Goal: Find specific page/section: Find specific page/section

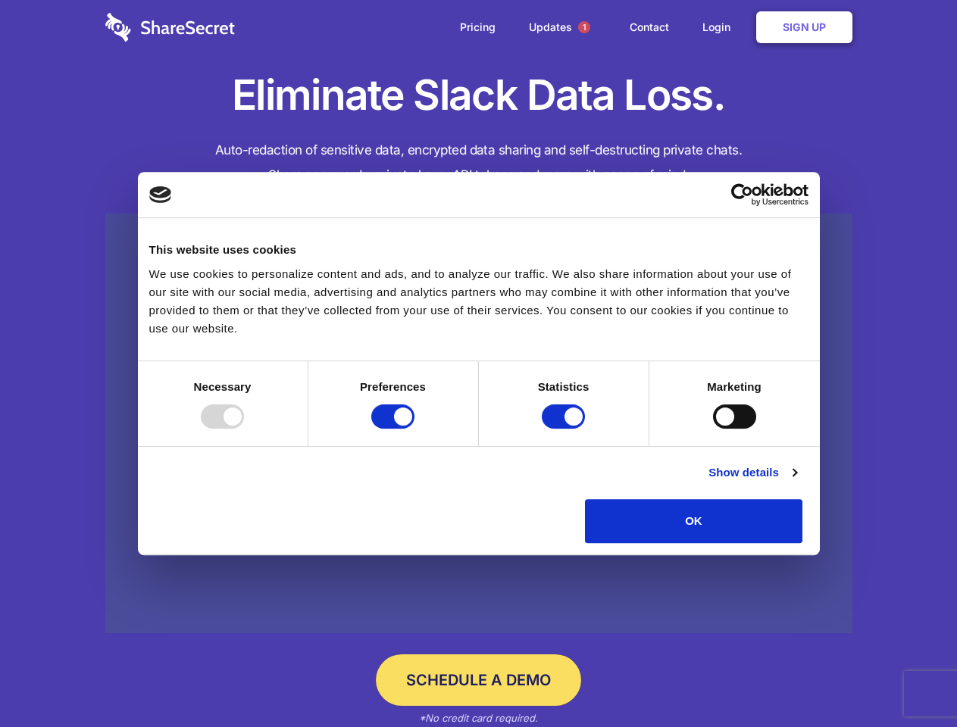
click at [244, 429] on div at bounding box center [222, 417] width 43 height 24
click at [414, 429] on input "Preferences" at bounding box center [392, 417] width 43 height 24
checkbox input "false"
click at [565, 429] on input "Statistics" at bounding box center [563, 417] width 43 height 24
checkbox input "false"
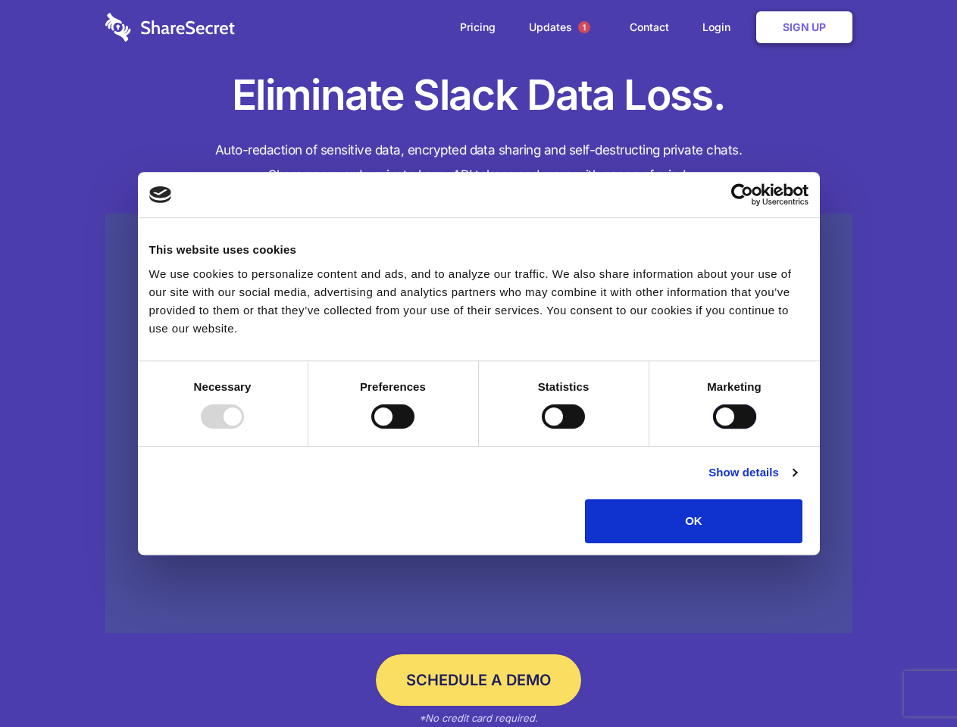
click at [713, 429] on input "Marketing" at bounding box center [734, 417] width 43 height 24
checkbox input "true"
click at [796, 482] on link "Show details" at bounding box center [752, 473] width 88 height 18
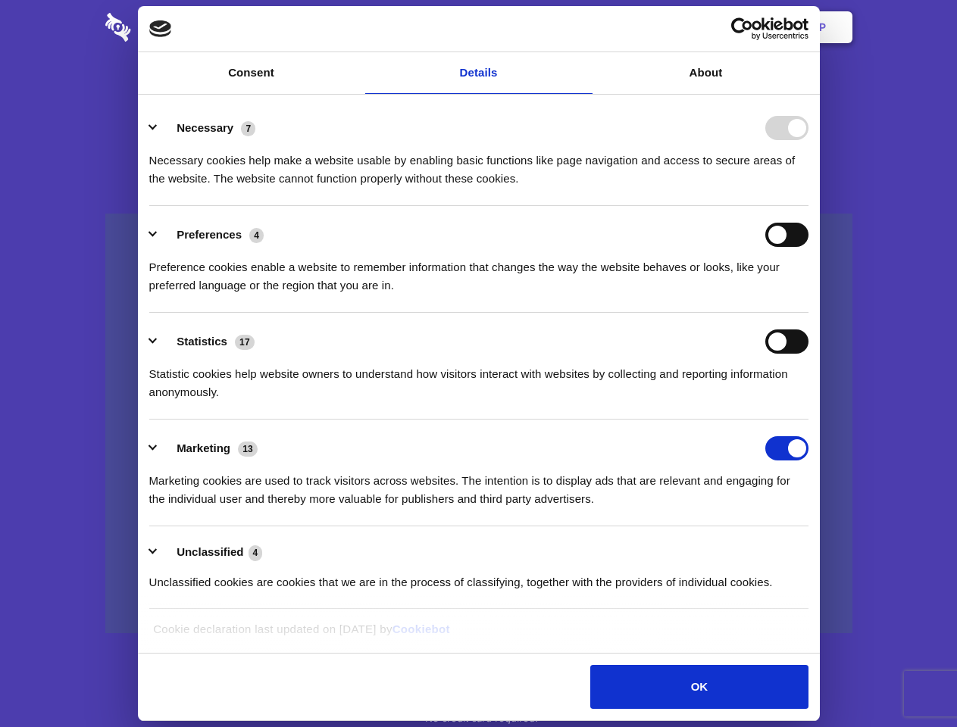
click at [808, 295] on div "Preference cookies enable a website to remember information that changes the wa…" at bounding box center [478, 271] width 659 height 48
click at [583, 27] on span "1" at bounding box center [584, 27] width 12 height 12
